Goal: Check status: Check status

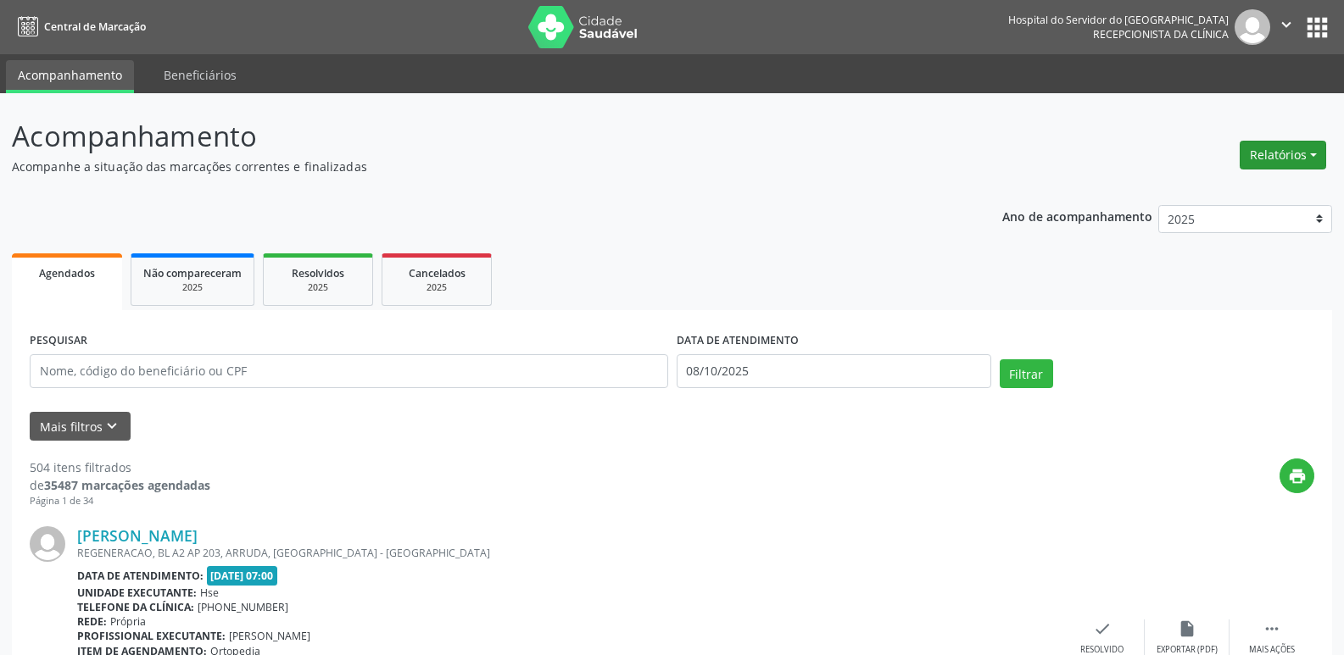
click at [1266, 153] on button "Relatórios" at bounding box center [1282, 155] width 86 height 29
click at [1228, 177] on ul "Agendamentos Procedimentos realizados" at bounding box center [1236, 203] width 184 height 61
click at [1225, 184] on link "Agendamentos" at bounding box center [1236, 192] width 182 height 24
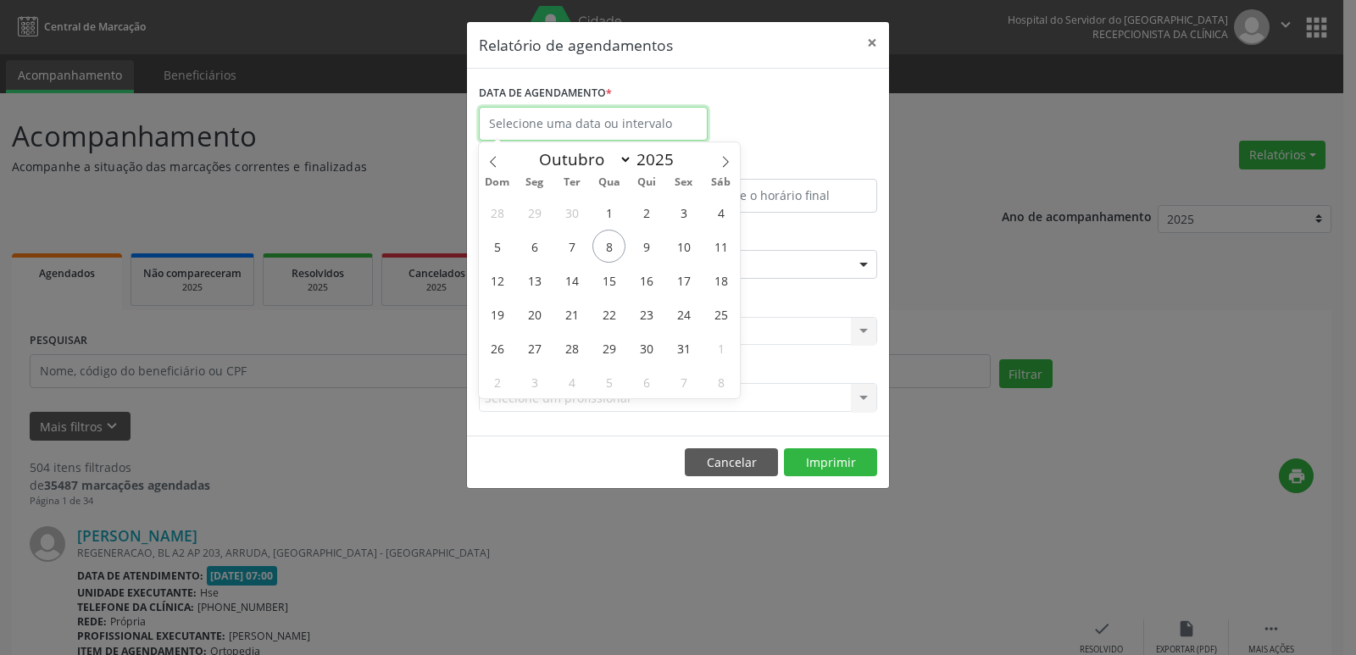
click at [659, 130] on input "text" at bounding box center [593, 124] width 229 height 34
click at [618, 245] on span "8" at bounding box center [609, 246] width 33 height 33
type input "08/10/2025"
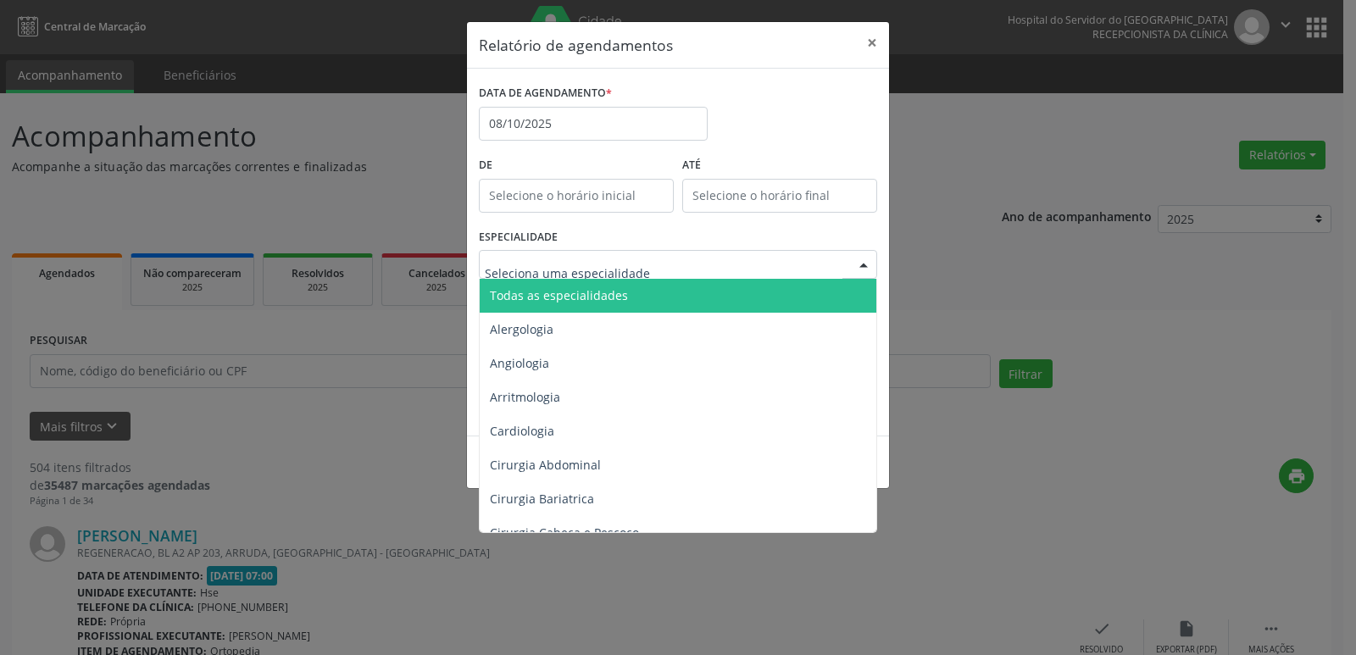
click at [632, 306] on span "Todas as especialidades" at bounding box center [679, 296] width 399 height 34
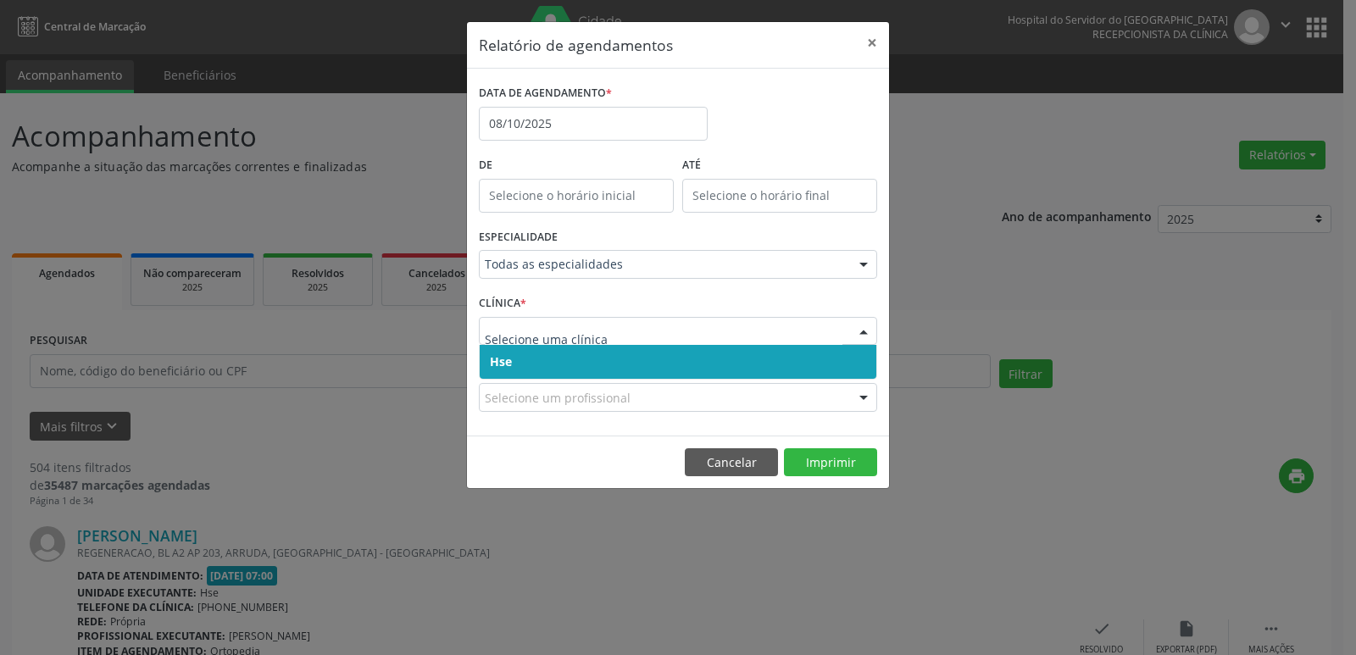
click at [651, 354] on span "Hse" at bounding box center [678, 362] width 397 height 34
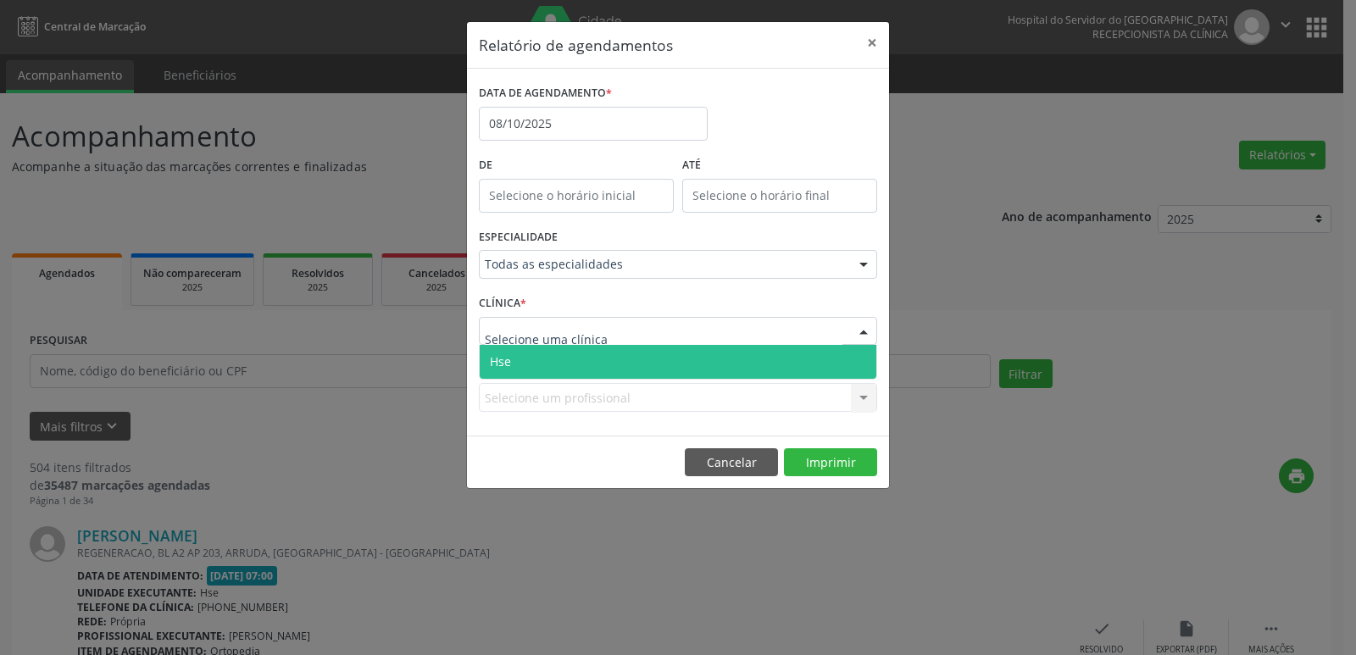
click at [655, 341] on div at bounding box center [678, 331] width 398 height 29
click at [655, 355] on span "Hse" at bounding box center [678, 362] width 397 height 34
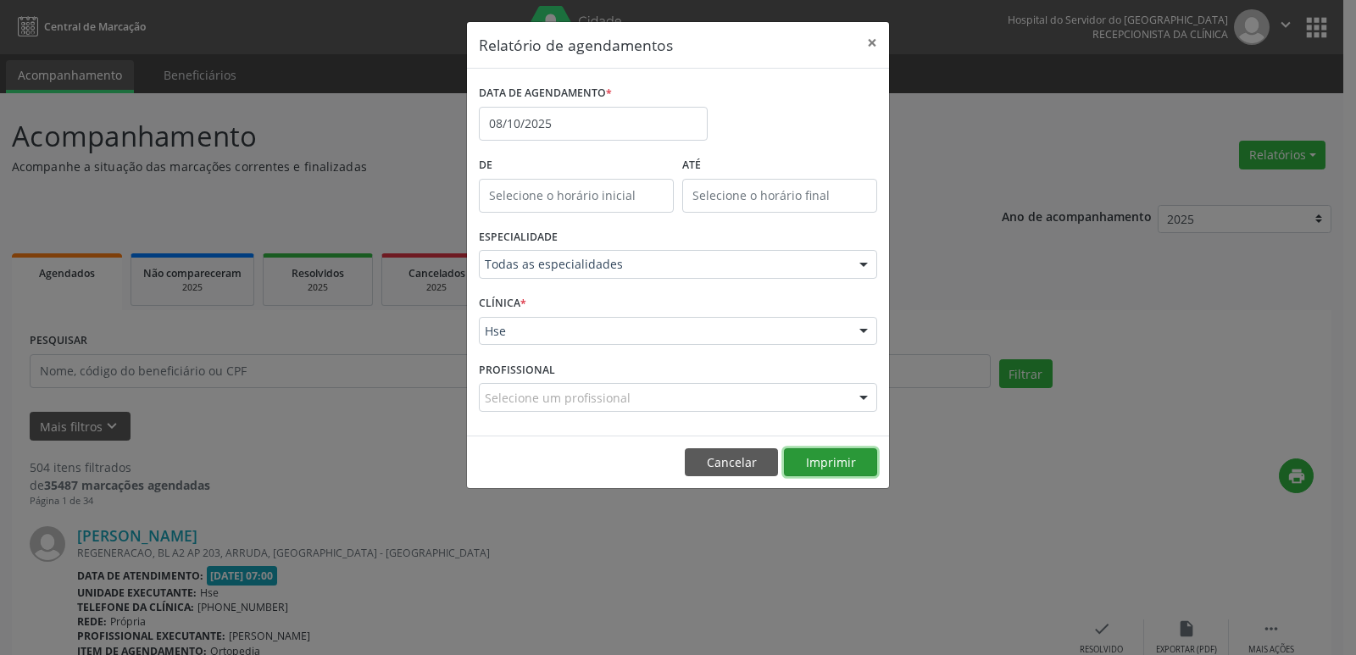
click at [838, 467] on button "Imprimir" at bounding box center [830, 462] width 93 height 29
click at [866, 40] on button "×" at bounding box center [872, 43] width 34 height 42
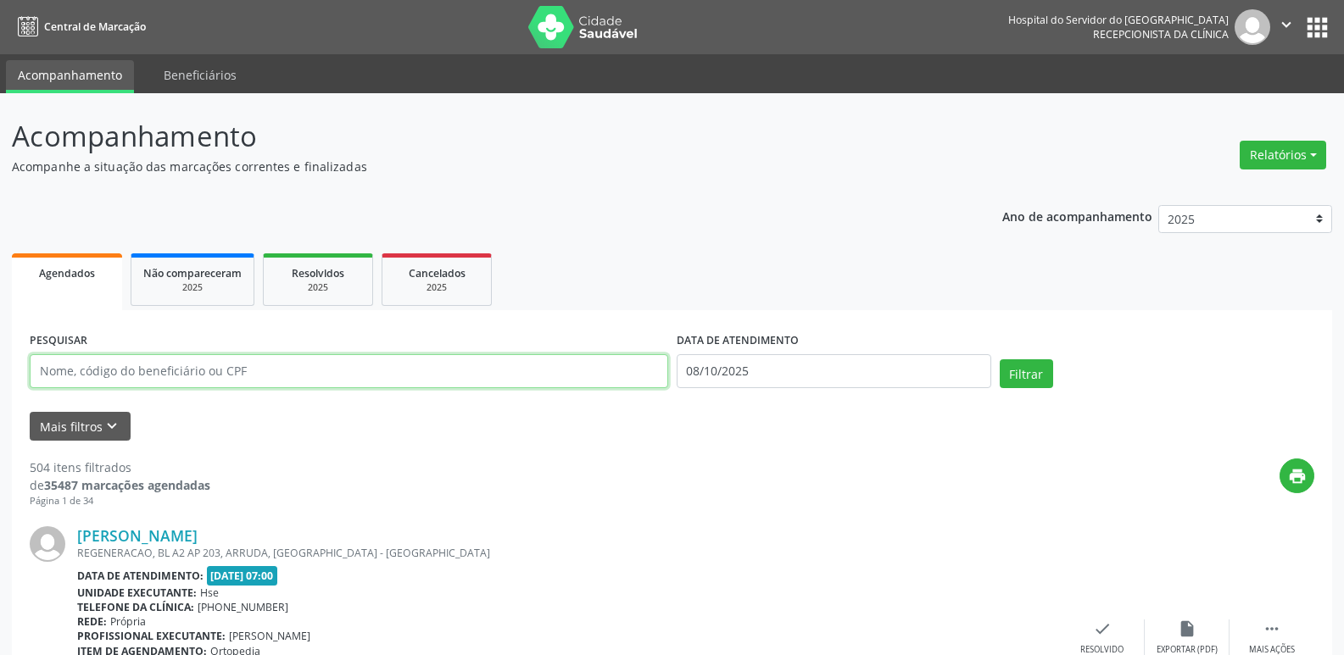
click at [363, 361] on input "text" at bounding box center [349, 371] width 638 height 34
type input "90771230400"
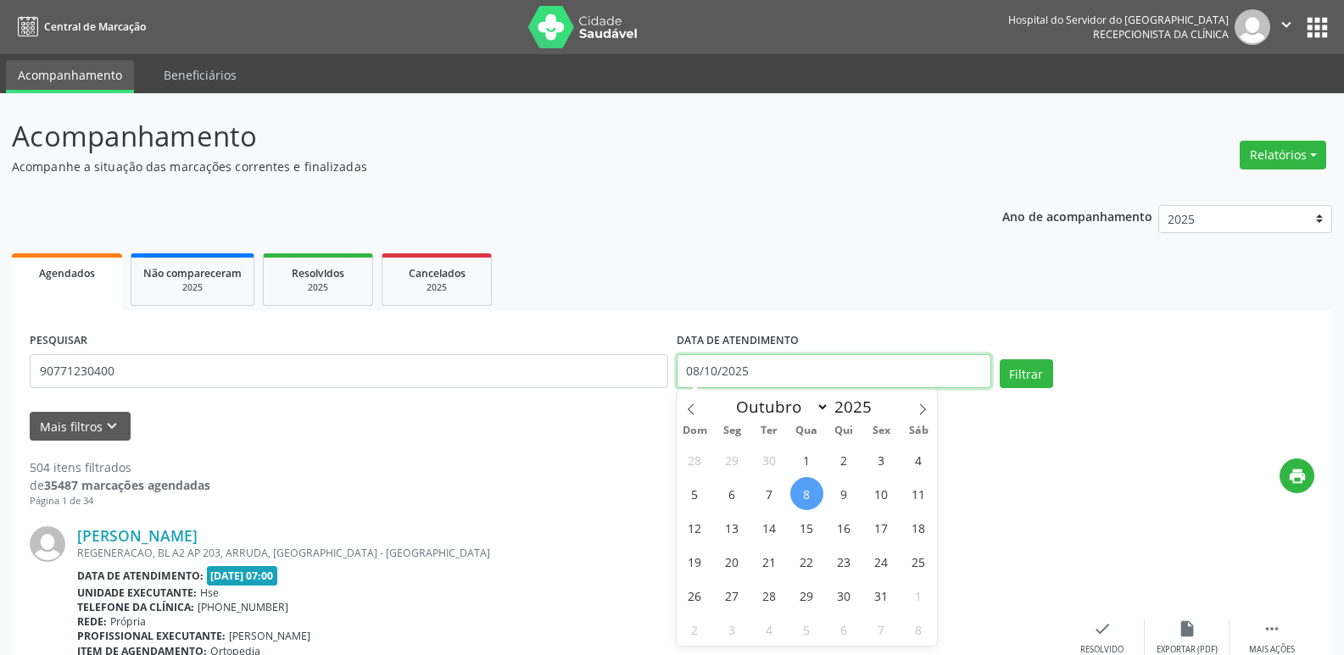
click at [758, 380] on input "08/10/2025" at bounding box center [834, 371] width 315 height 34
click at [1000, 359] on button "Filtrar" at bounding box center [1026, 373] width 53 height 29
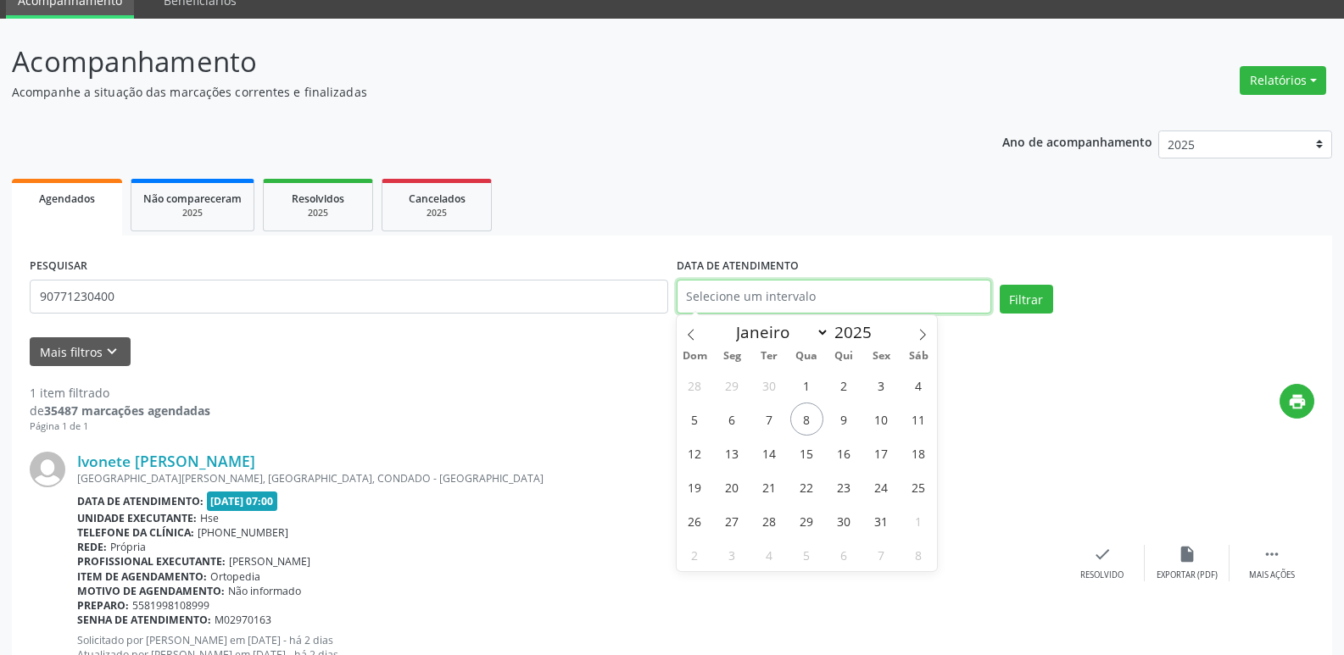
scroll to position [142, 0]
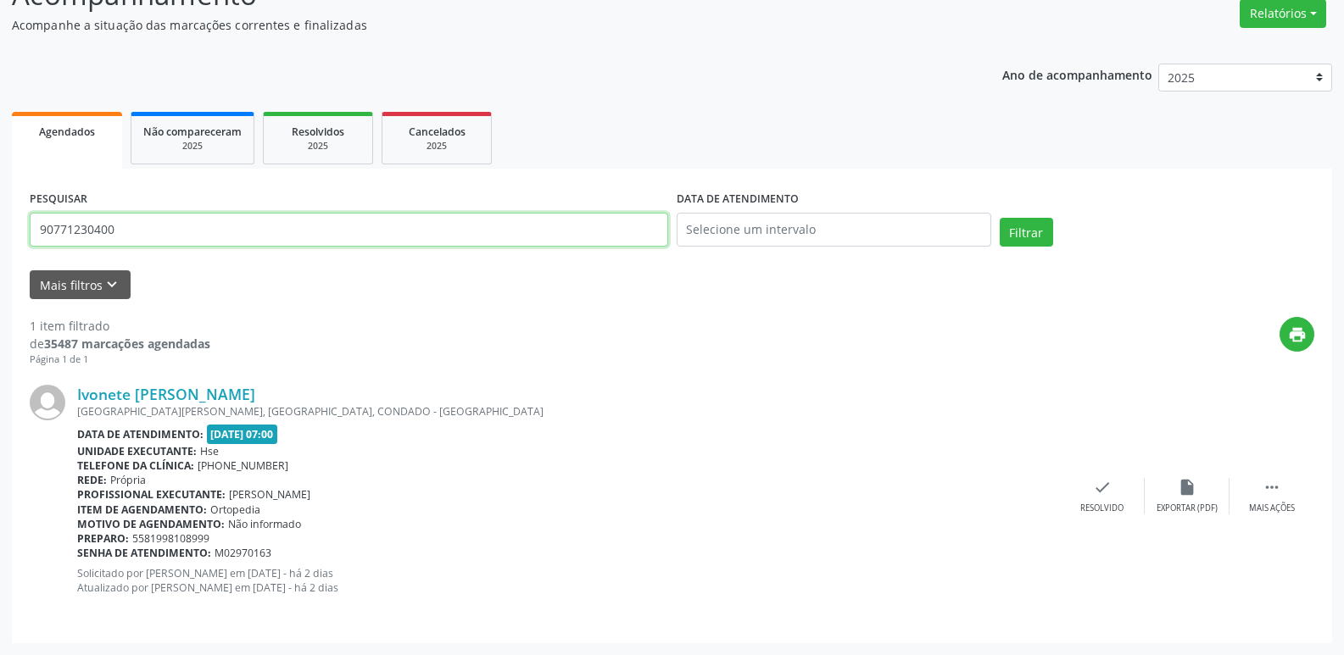
drag, startPoint x: 153, startPoint y: 238, endPoint x: 0, endPoint y: 237, distance: 152.6
click at [0, 237] on div "Acompanhamento Acompanhe a situação das marcações correntes e finalizadas Relat…" at bounding box center [672, 304] width 1344 height 704
type input "55931570497"
click at [1000, 218] on button "Filtrar" at bounding box center [1026, 232] width 53 height 29
drag, startPoint x: 150, startPoint y: 237, endPoint x: 249, endPoint y: 256, distance: 101.1
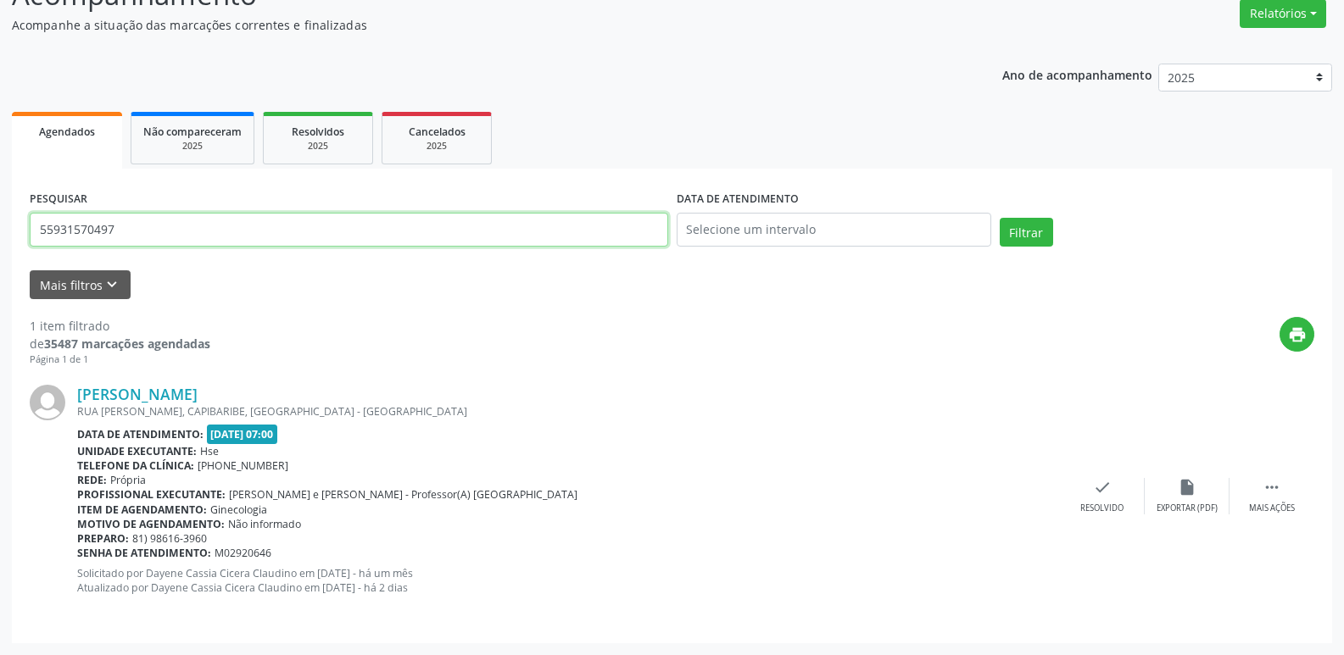
click at [0, 236] on div "Acompanhamento Acompanhe a situação das marcações correntes e finalizadas Relat…" at bounding box center [672, 304] width 1344 height 704
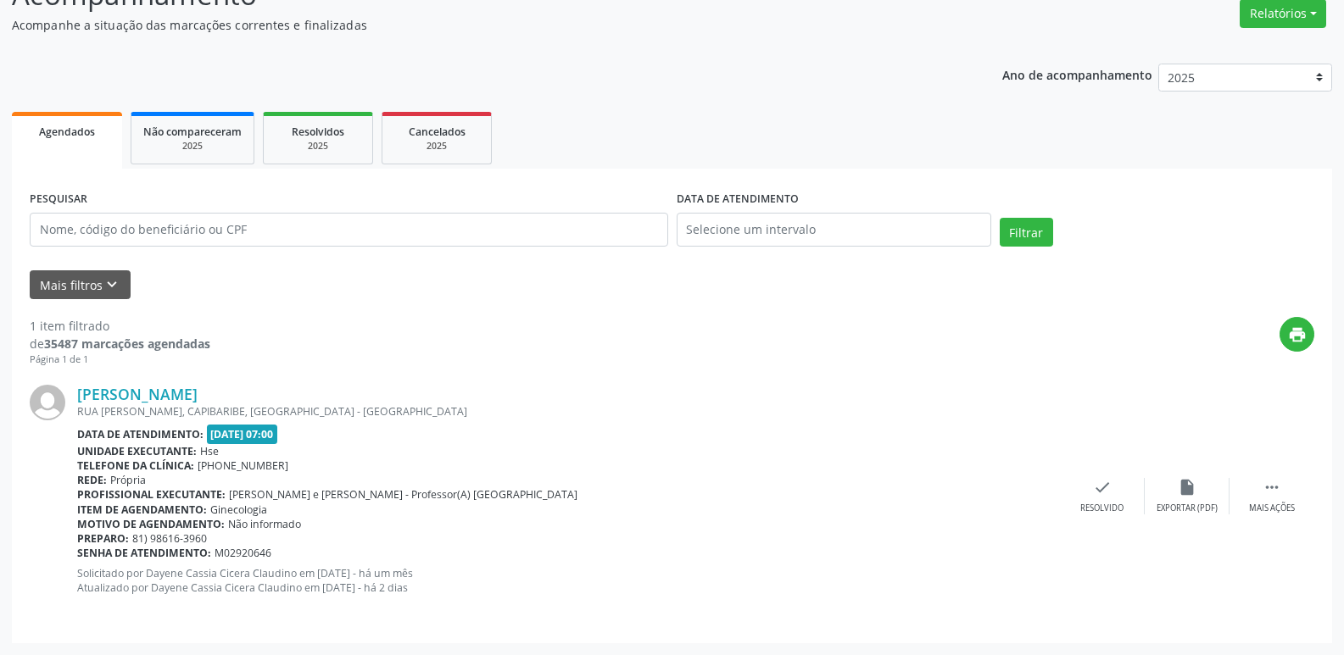
click at [1344, 514] on html "Central de Marcação Hospital do Servidor do [GEOGRAPHIC_DATA] Recepcionista da …" at bounding box center [672, 185] width 1344 height 655
click at [648, 388] on div "[PERSON_NAME]" at bounding box center [568, 394] width 983 height 19
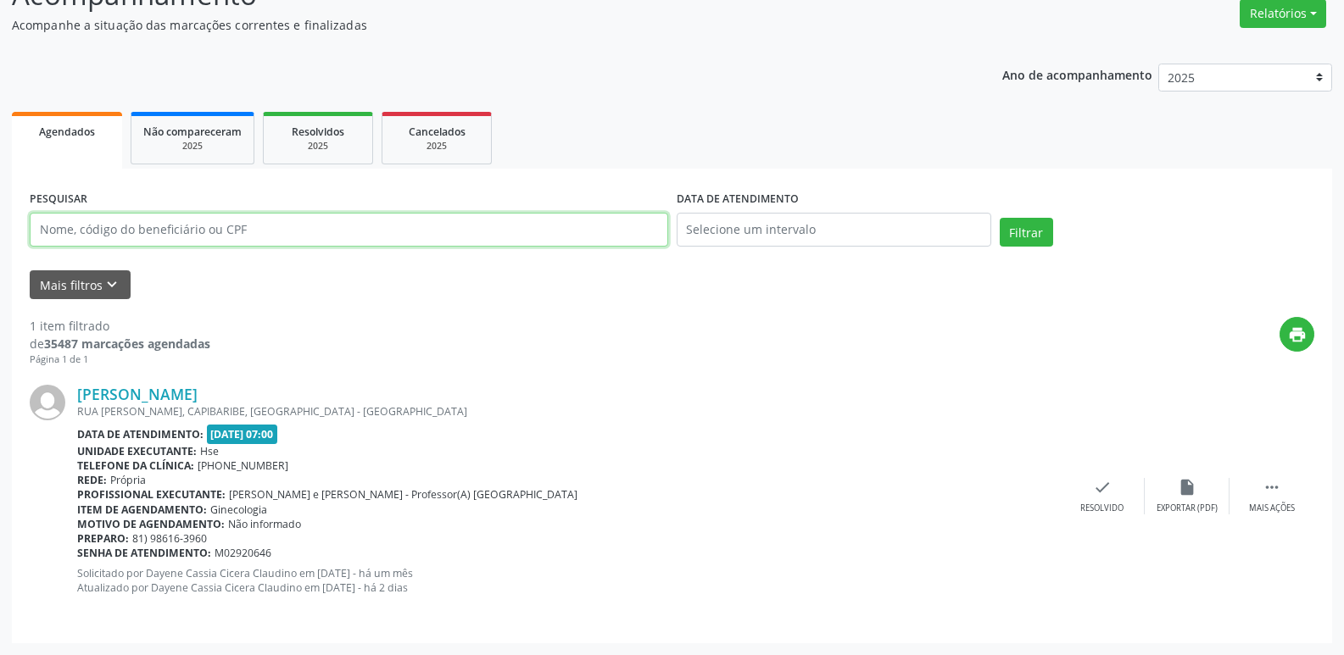
click at [248, 235] on input "text" at bounding box center [349, 230] width 638 height 34
type input "356747095722"
click at [1000, 218] on button "Filtrar" at bounding box center [1026, 232] width 53 height 29
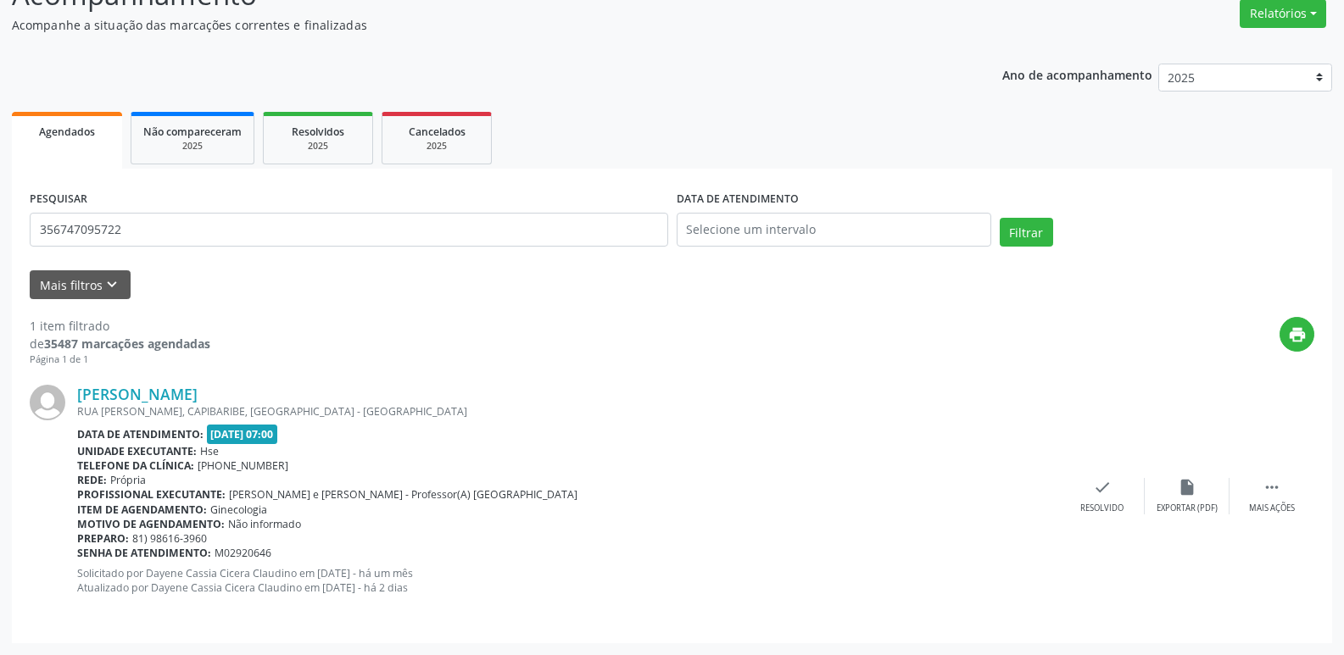
scroll to position [0, 0]
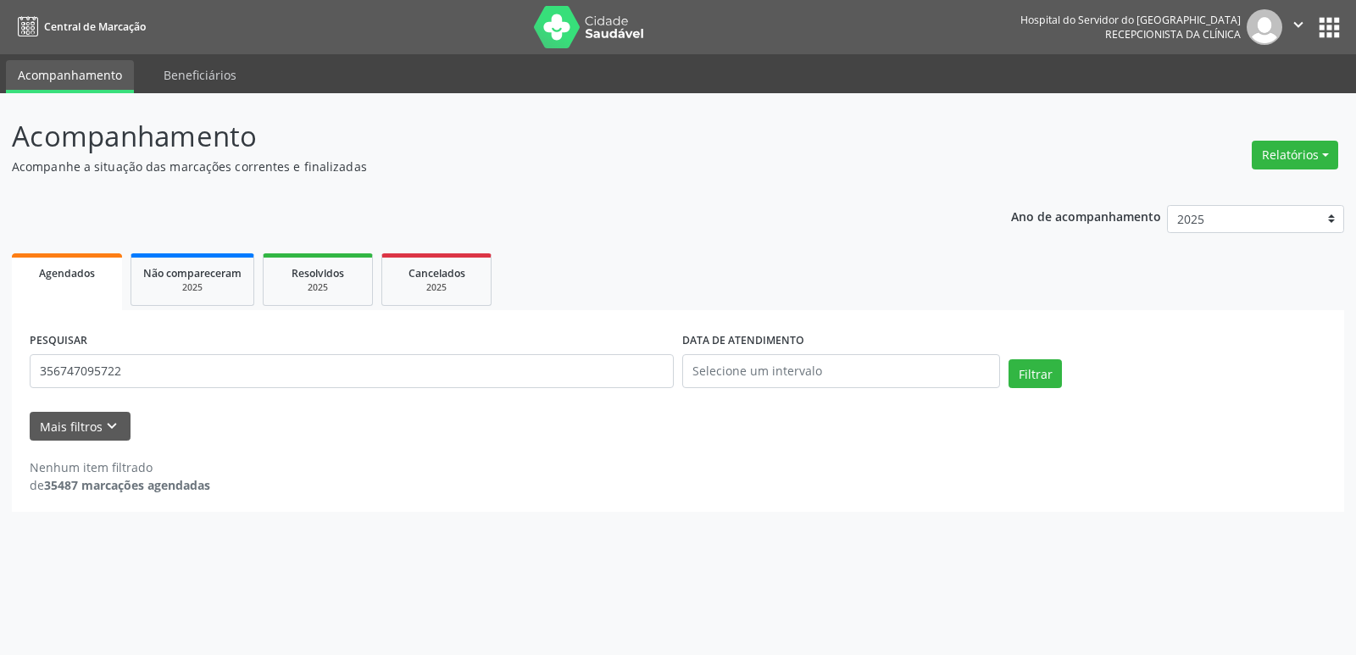
drag, startPoint x: 201, startPoint y: 391, endPoint x: 31, endPoint y: 391, distance: 170.4
click at [0, 386] on div "Acompanhamento Acompanhe a situação das marcações correntes e finalizadas Relat…" at bounding box center [678, 374] width 1356 height 562
click at [121, 370] on input "356747095722" at bounding box center [352, 371] width 644 height 34
drag, startPoint x: 122, startPoint y: 370, endPoint x: 1356, endPoint y: 11, distance: 1284.6
click at [75, 369] on input "356747095722" at bounding box center [352, 371] width 644 height 34
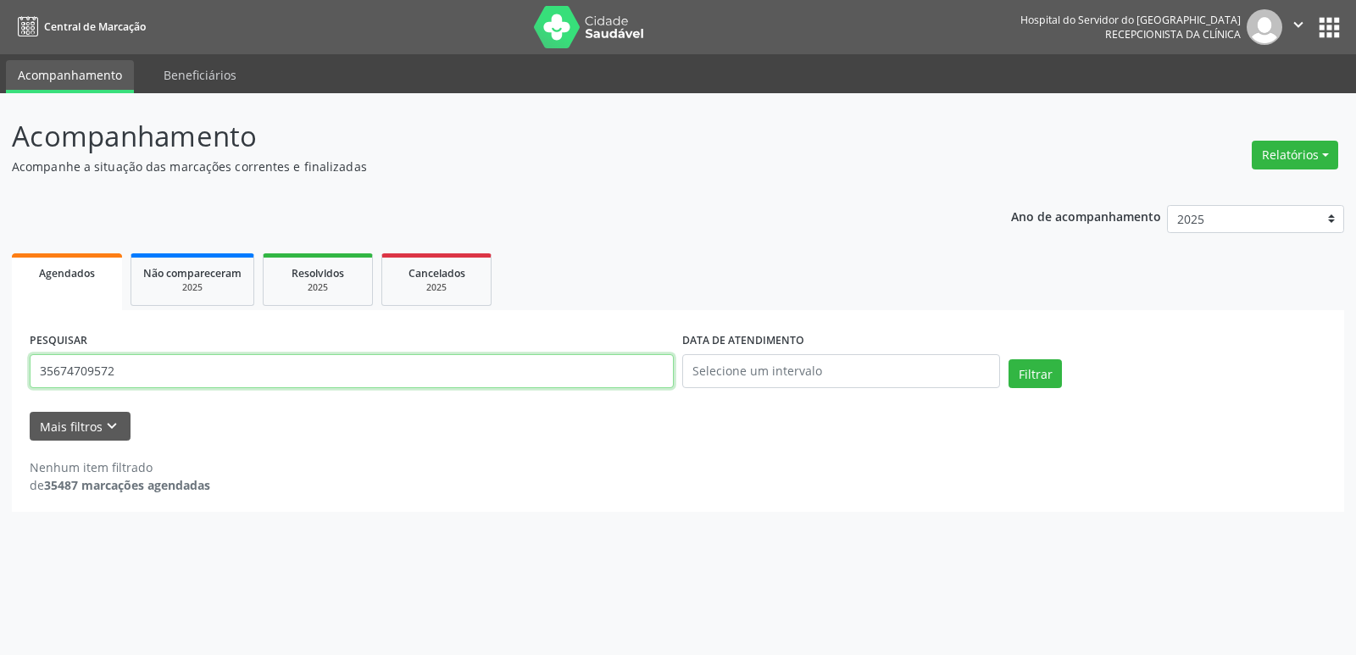
type input "35674709572"
click at [1009, 359] on button "Filtrar" at bounding box center [1035, 373] width 53 height 29
drag, startPoint x: 125, startPoint y: 376, endPoint x: 0, endPoint y: 370, distance: 124.7
click at [0, 370] on div "Acompanhamento Acompanhe a situação das marcações correntes e finalizadas Relat…" at bounding box center [678, 374] width 1356 height 562
type input "12406864472"
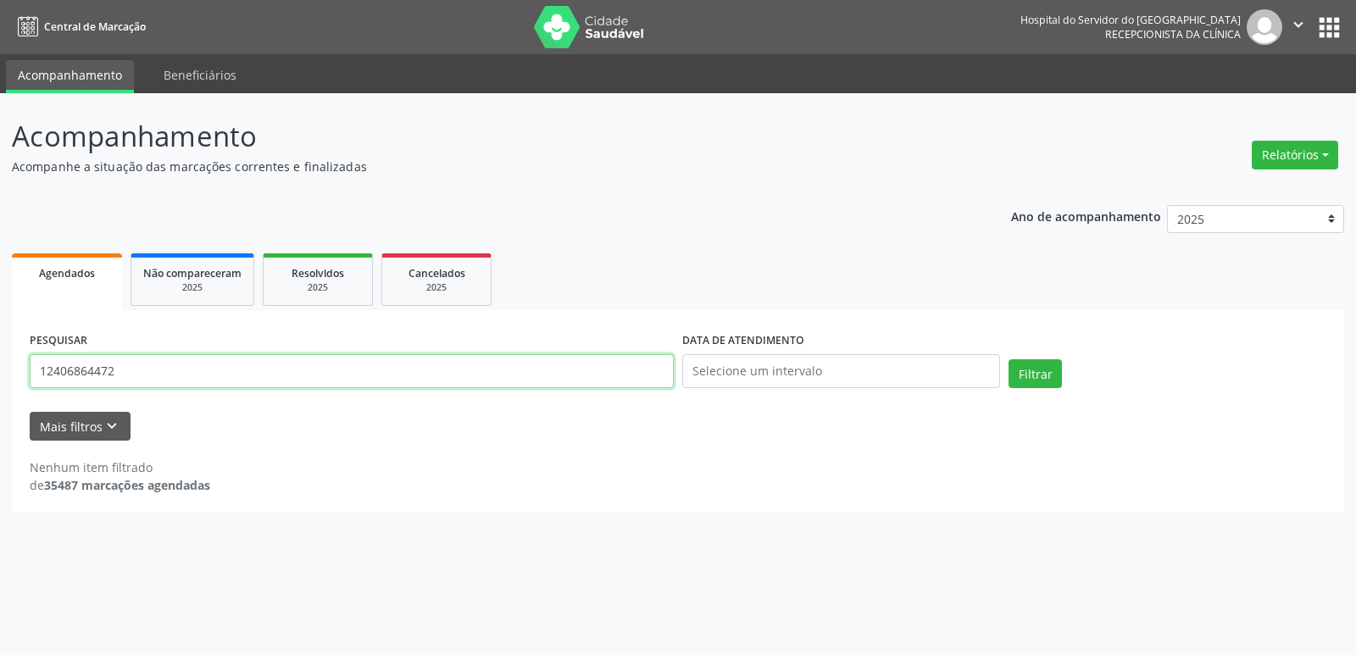
click at [1009, 359] on button "Filtrar" at bounding box center [1035, 373] width 53 height 29
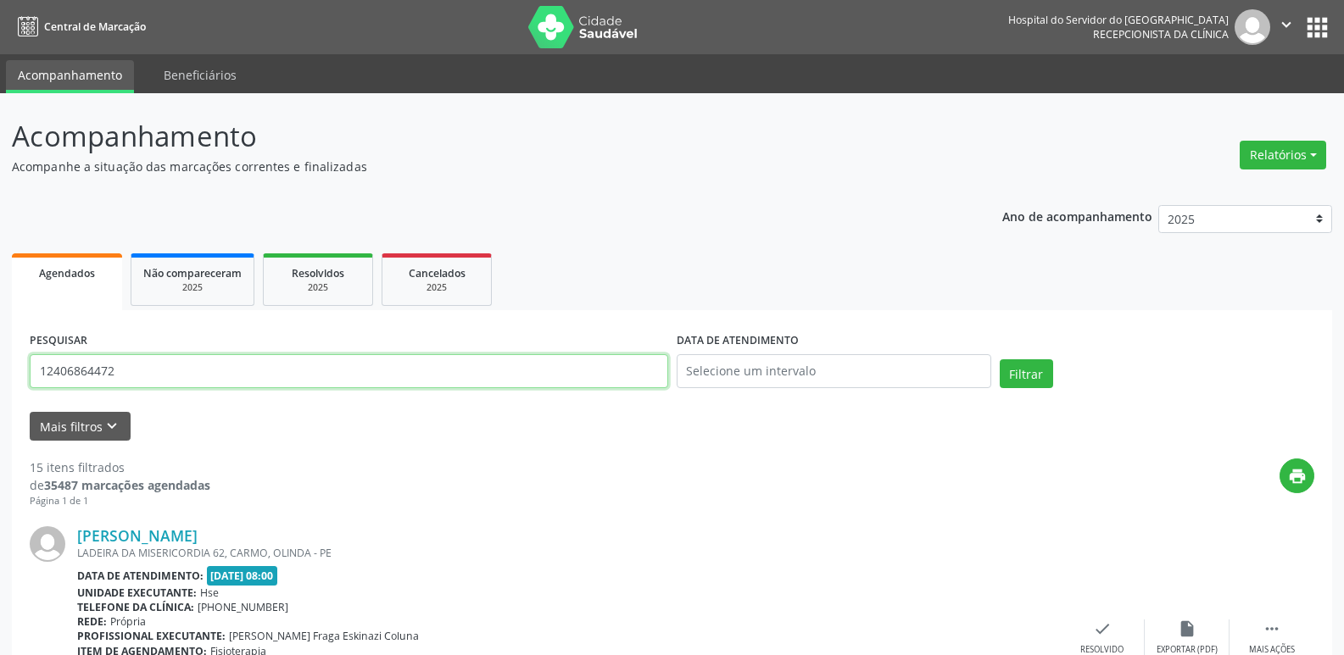
drag, startPoint x: 123, startPoint y: 363, endPoint x: 0, endPoint y: 376, distance: 123.7
type input "21195811420"
click at [1000, 359] on button "Filtrar" at bounding box center [1026, 373] width 53 height 29
drag, startPoint x: 156, startPoint y: 365, endPoint x: 0, endPoint y: 374, distance: 156.2
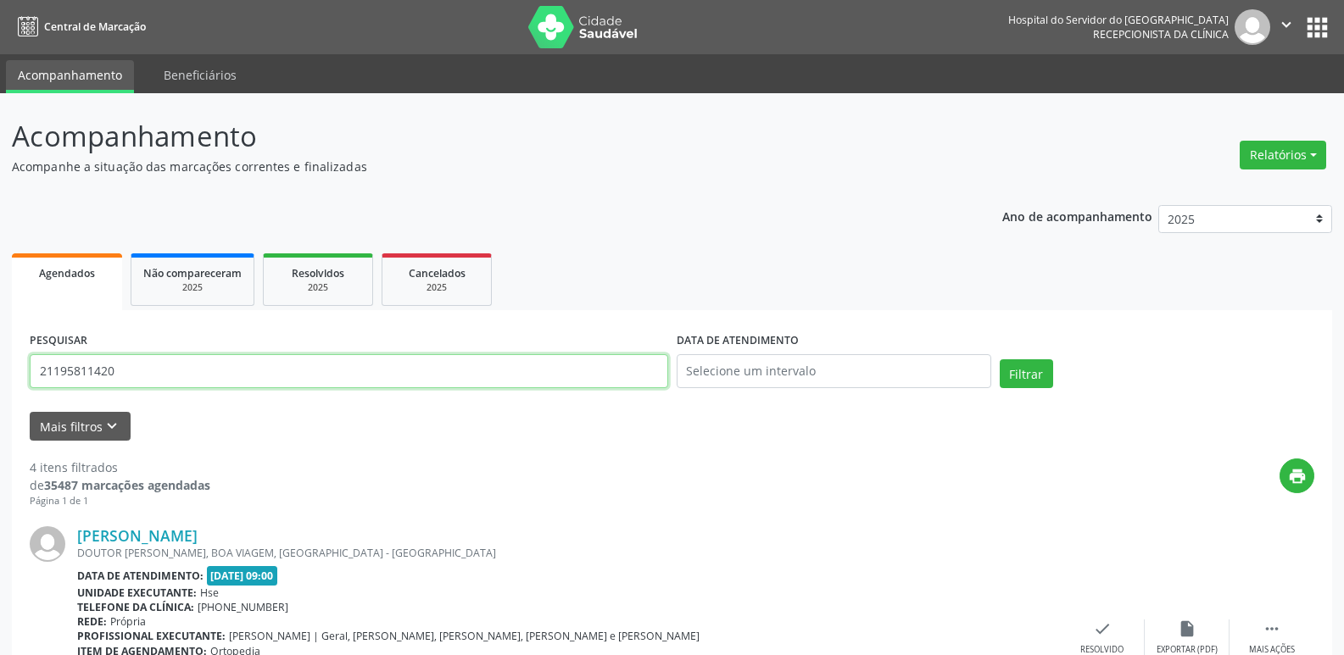
type input "18315780425"
click at [1000, 359] on button "Filtrar" at bounding box center [1026, 373] width 53 height 29
drag, startPoint x: 140, startPoint y: 368, endPoint x: 0, endPoint y: 388, distance: 141.4
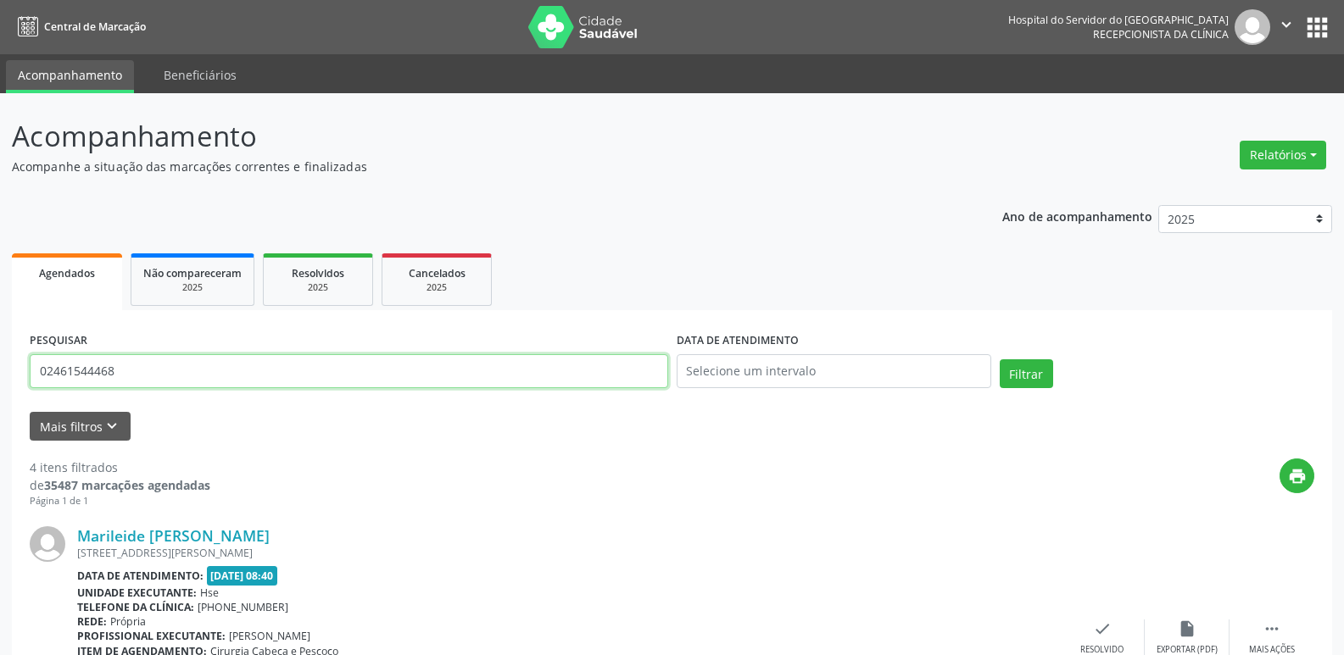
type input "02461544468"
click at [1000, 359] on button "Filtrar" at bounding box center [1026, 373] width 53 height 29
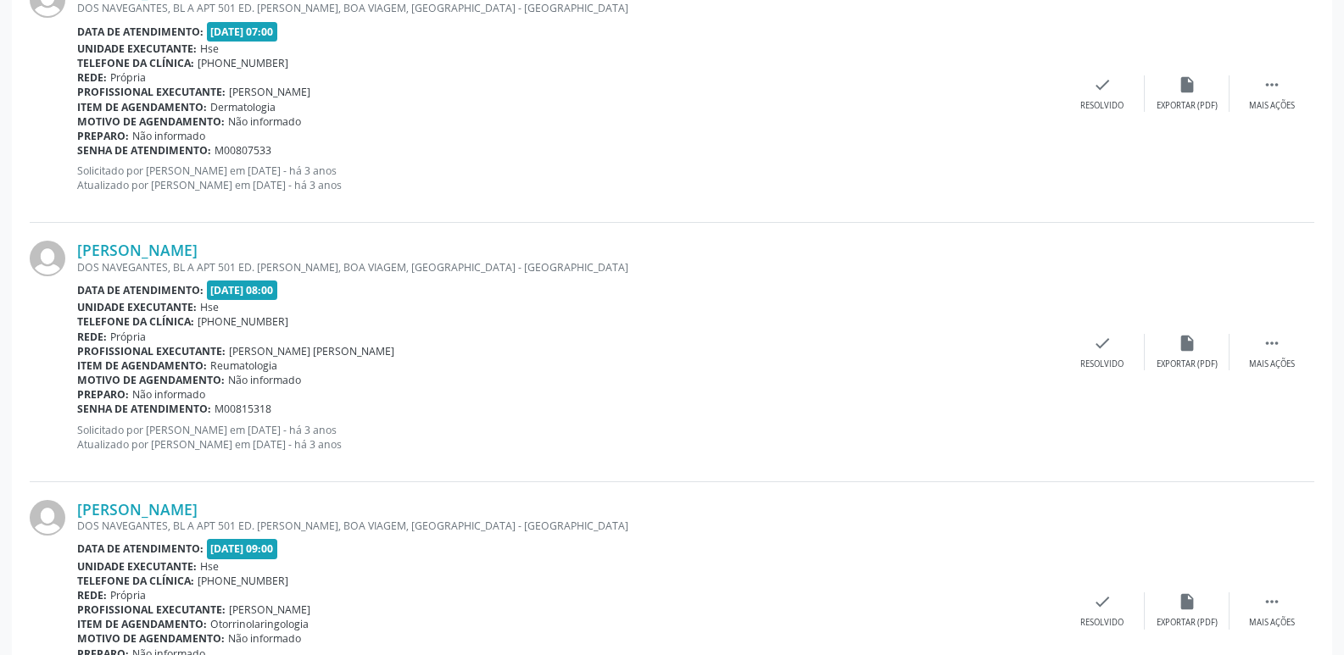
scroll to position [3815, 0]
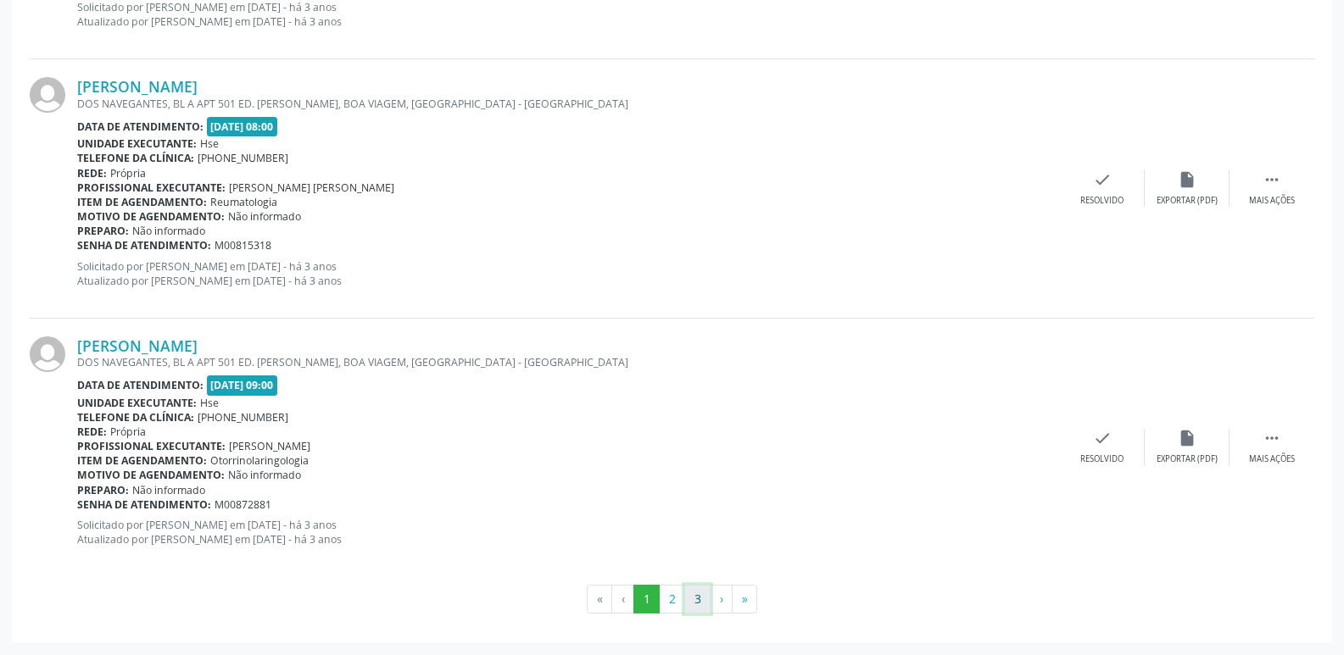
click at [695, 598] on button "3" at bounding box center [697, 599] width 26 height 29
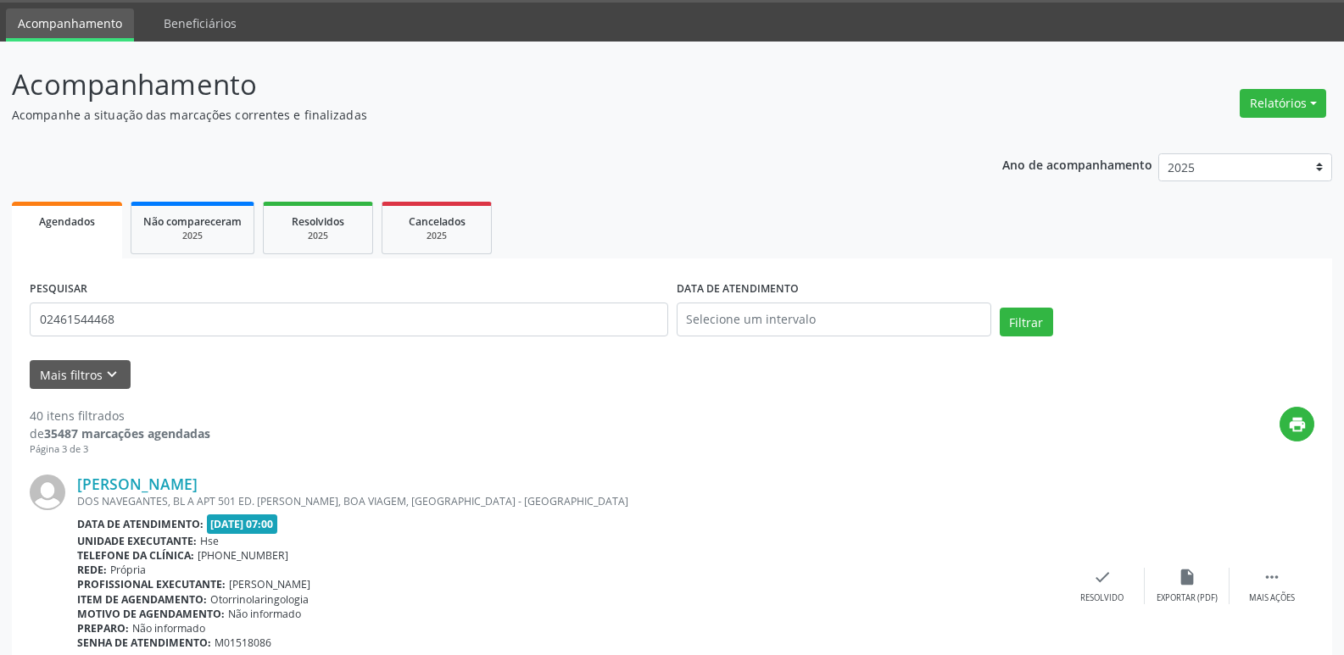
scroll to position [0, 0]
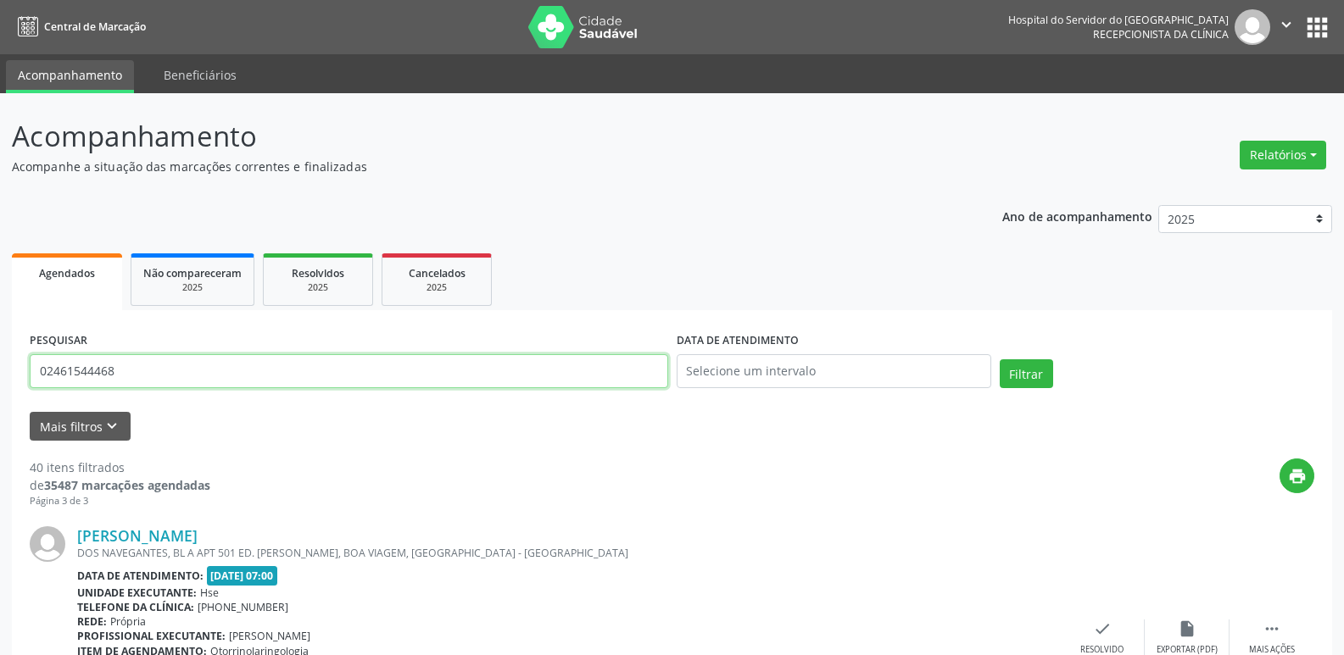
drag, startPoint x: 118, startPoint y: 371, endPoint x: 0, endPoint y: 389, distance: 119.2
type input "19478089404"
click at [1000, 359] on button "Filtrar" at bounding box center [1026, 373] width 53 height 29
click at [125, 361] on input "19478089404" at bounding box center [349, 371] width 638 height 34
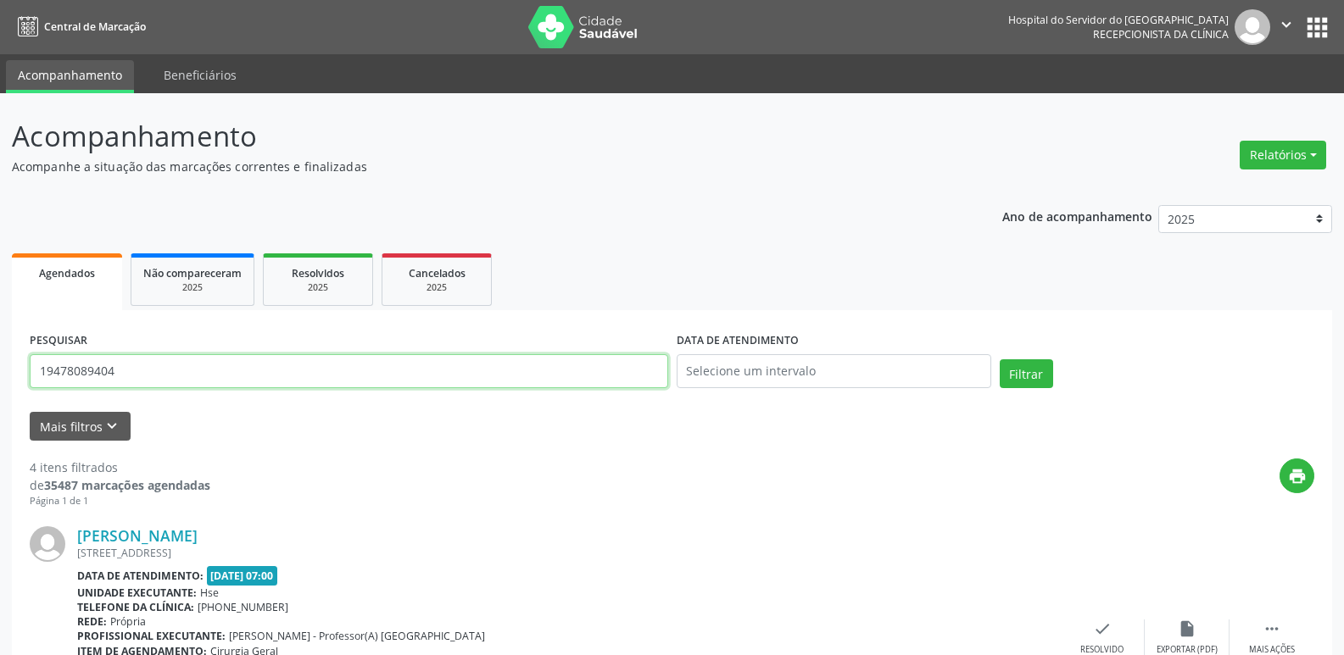
drag, startPoint x: 132, startPoint y: 381, endPoint x: 0, endPoint y: 395, distance: 133.0
click at [1000, 359] on button "Filtrar" at bounding box center [1026, 373] width 53 height 29
drag, startPoint x: 134, startPoint y: 379, endPoint x: 749, endPoint y: 365, distance: 615.7
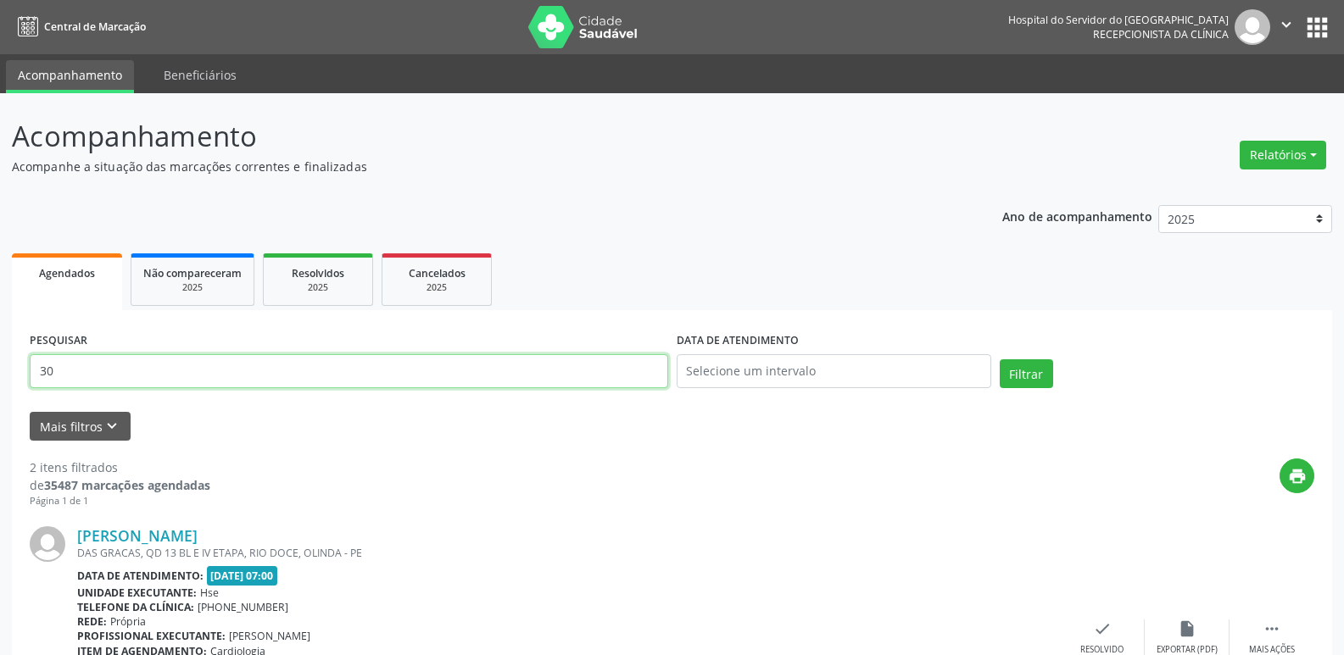
type input "3"
type input "16574125472"
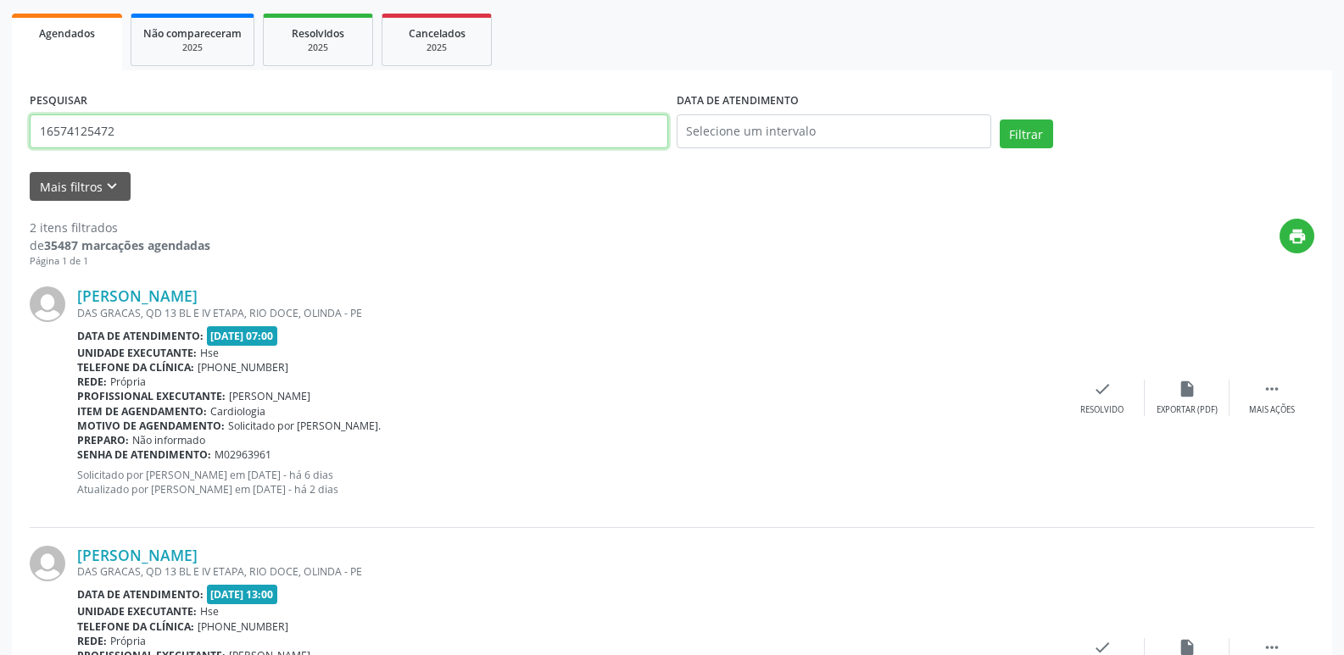
scroll to position [259, 0]
